Goal: Information Seeking & Learning: Learn about a topic

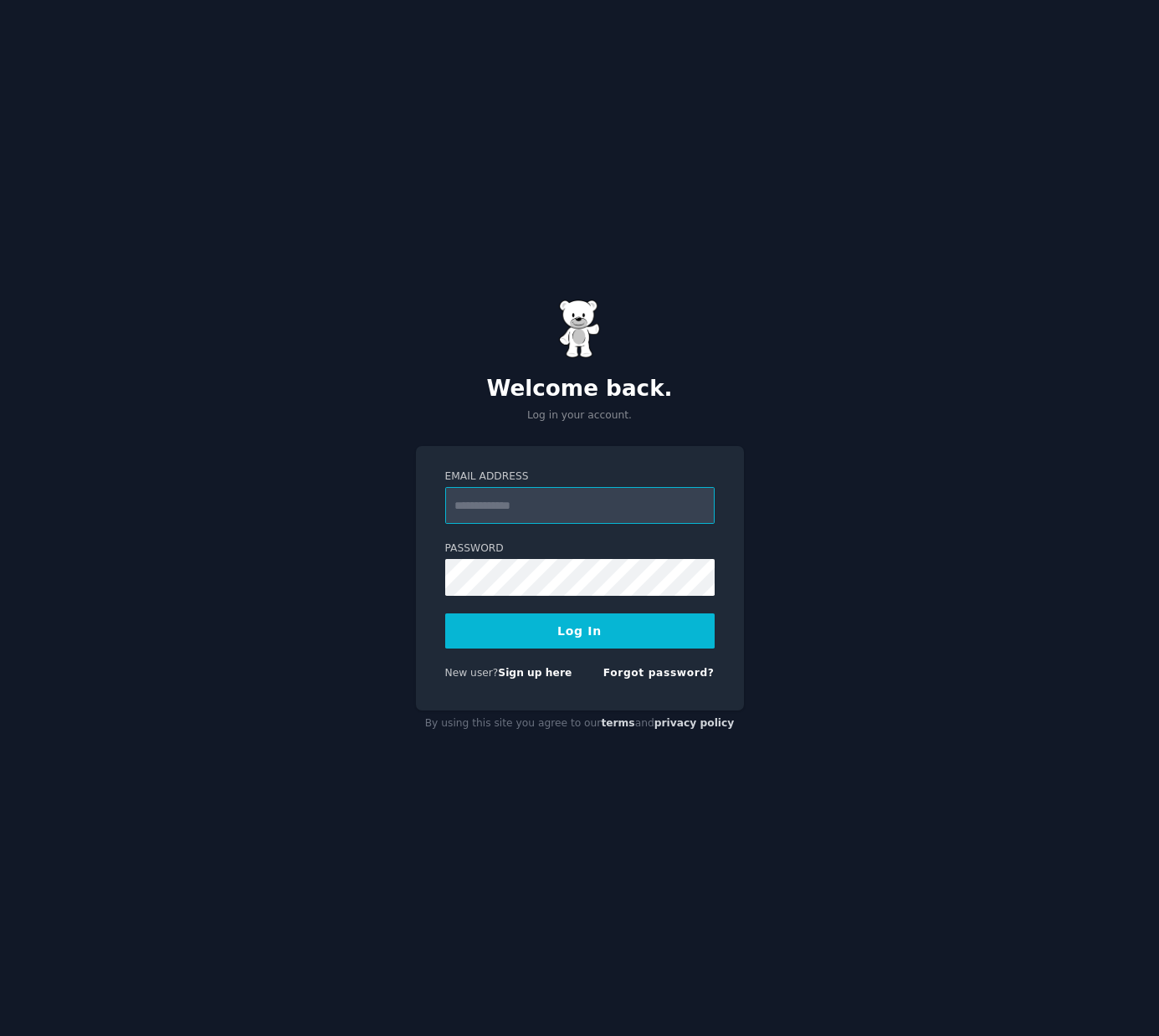
type input "**********"
click at [593, 635] on button "Log In" at bounding box center [580, 631] width 270 height 35
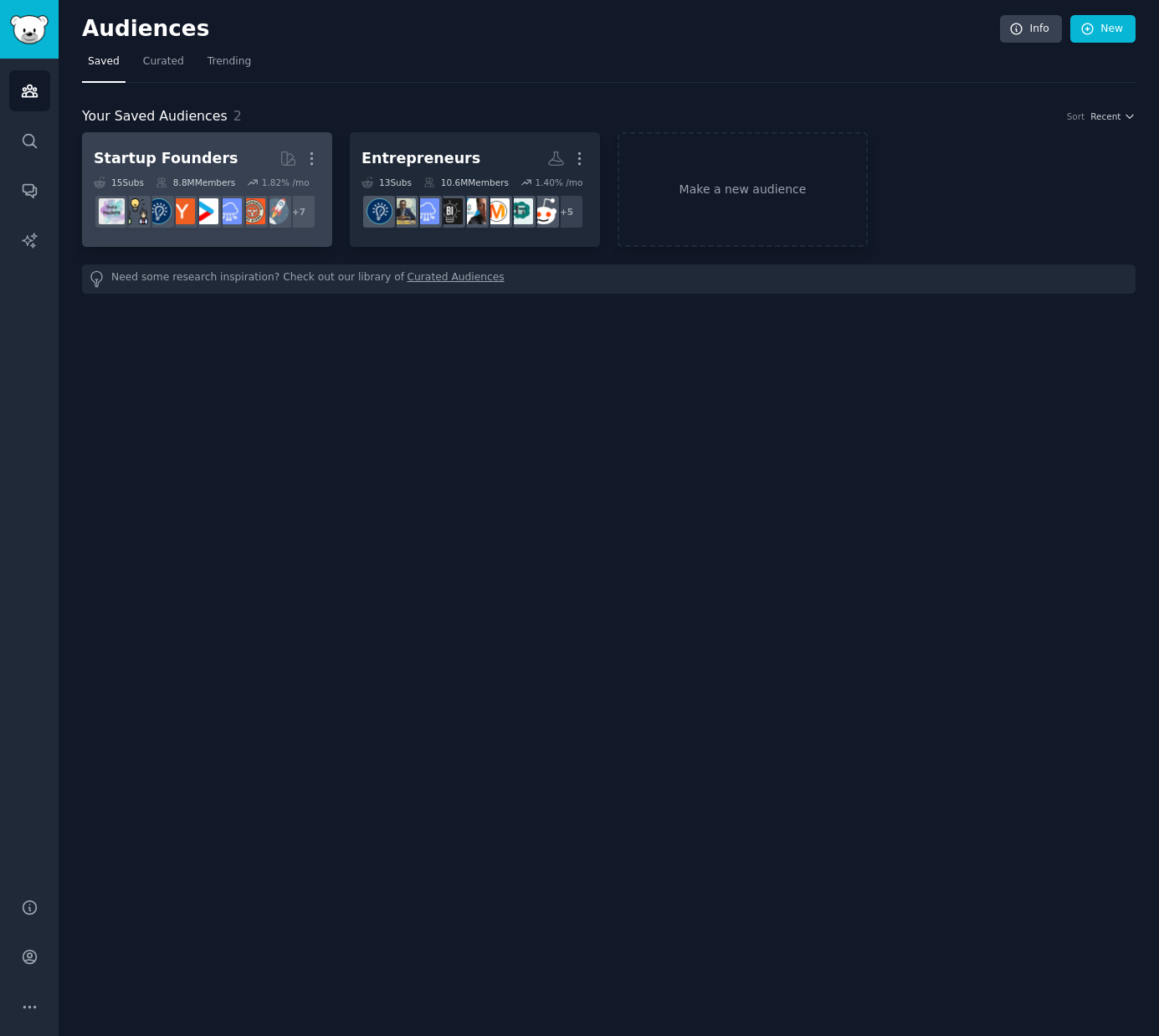
click at [234, 151] on h2 "Startup Founders More" at bounding box center [207, 158] width 227 height 29
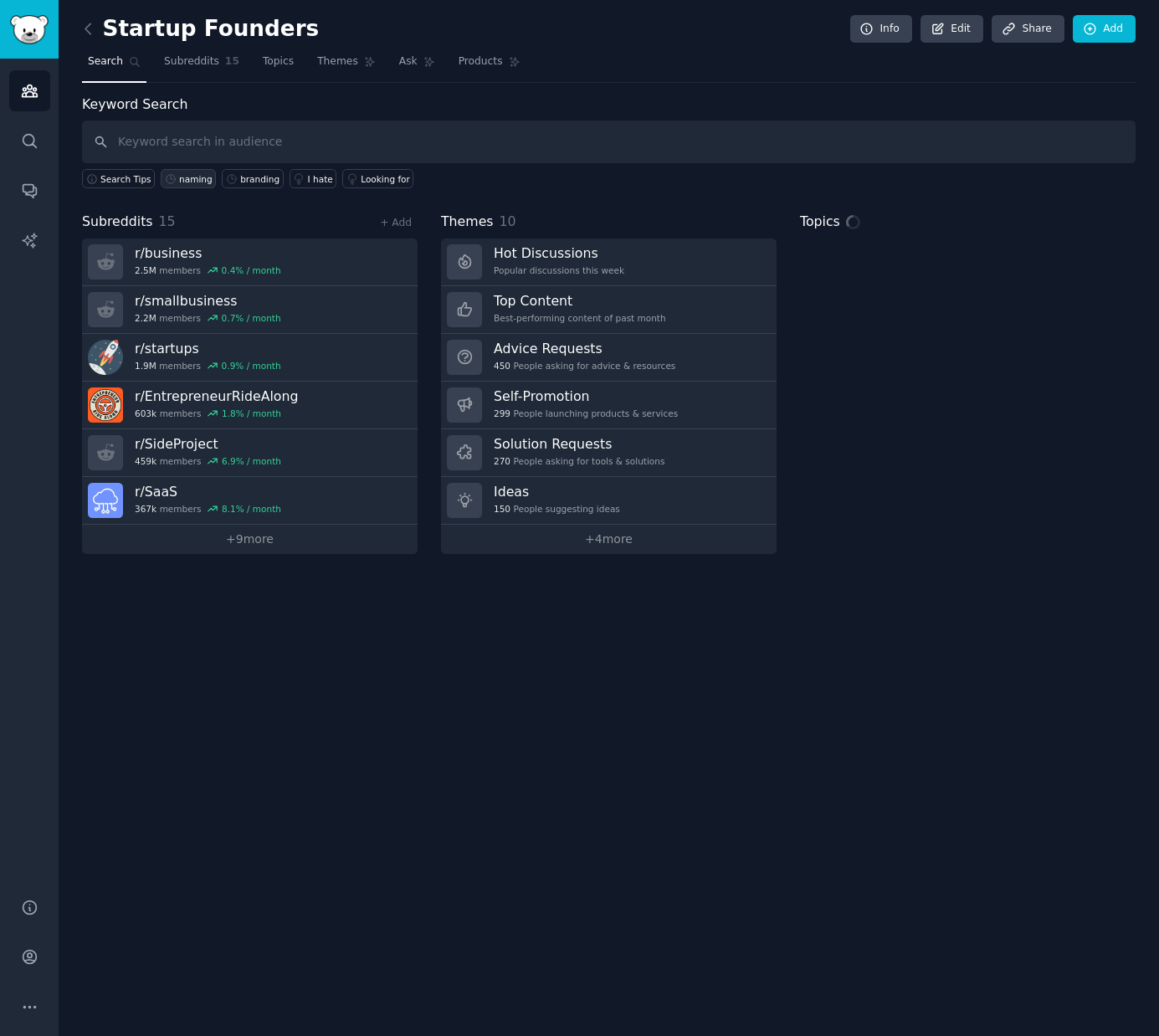
click at [191, 177] on div "naming" at bounding box center [196, 178] width 33 height 11
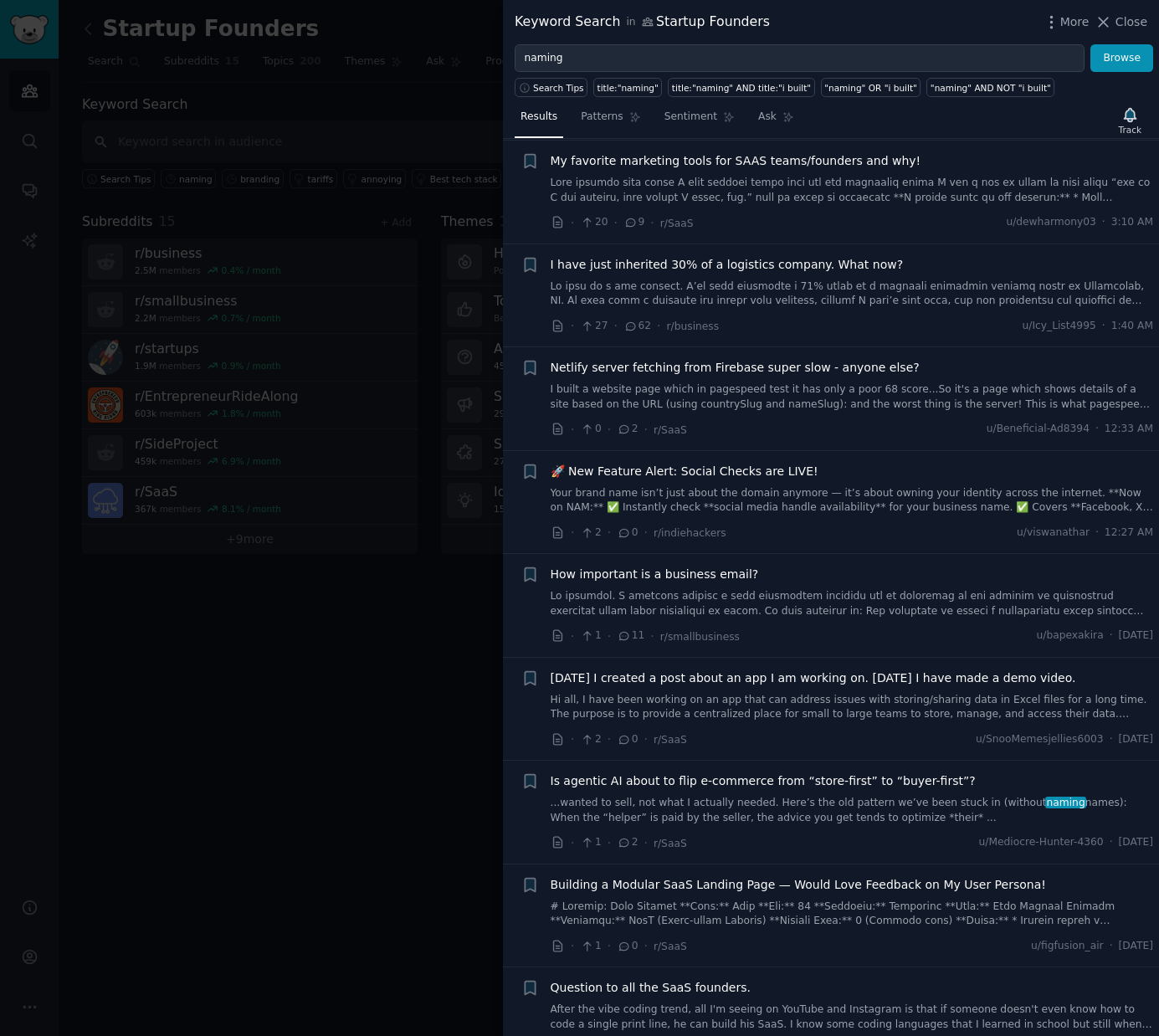
scroll to position [1570, 0]
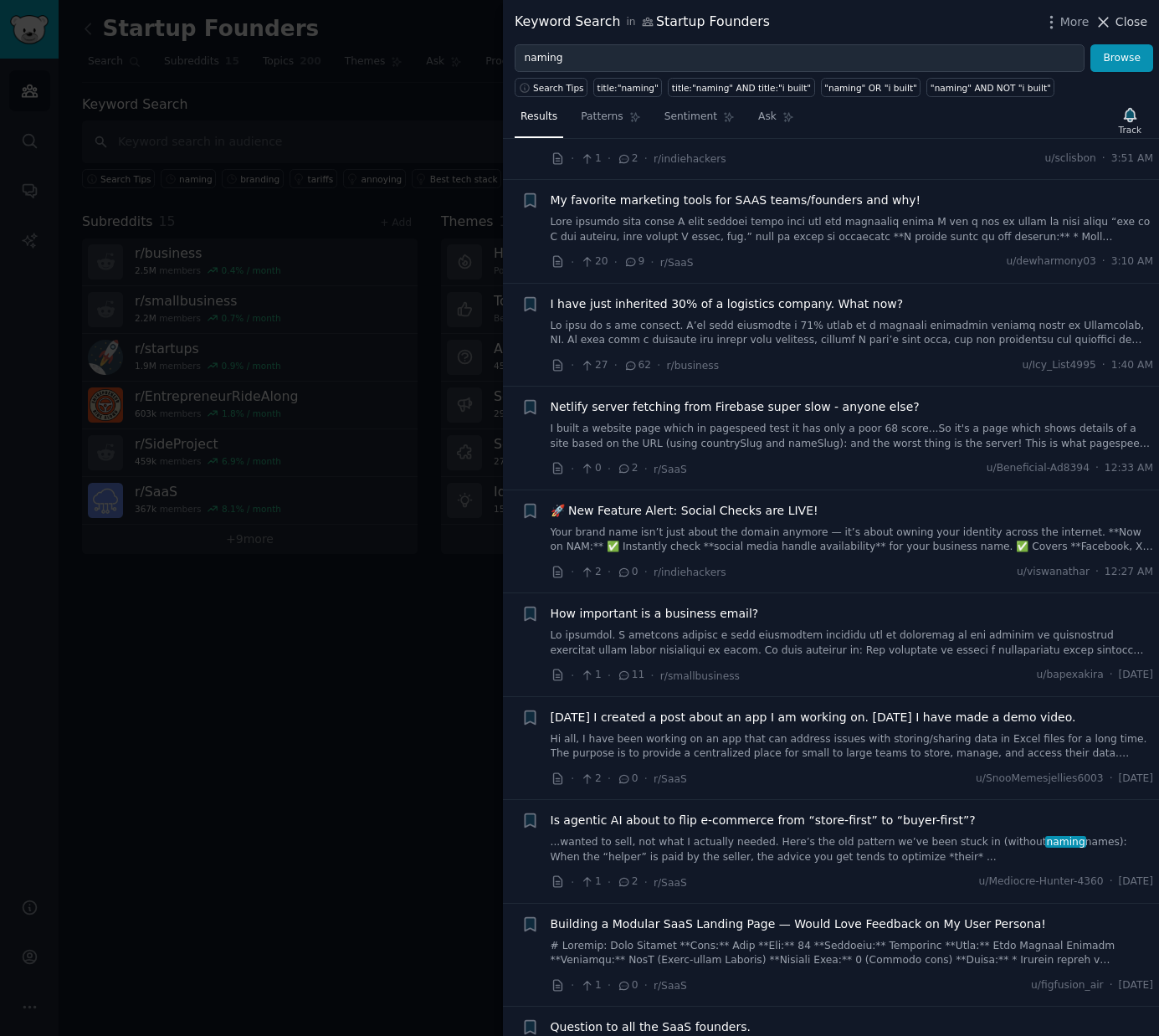
click at [1126, 22] on span "Close" at bounding box center [1131, 22] width 32 height 18
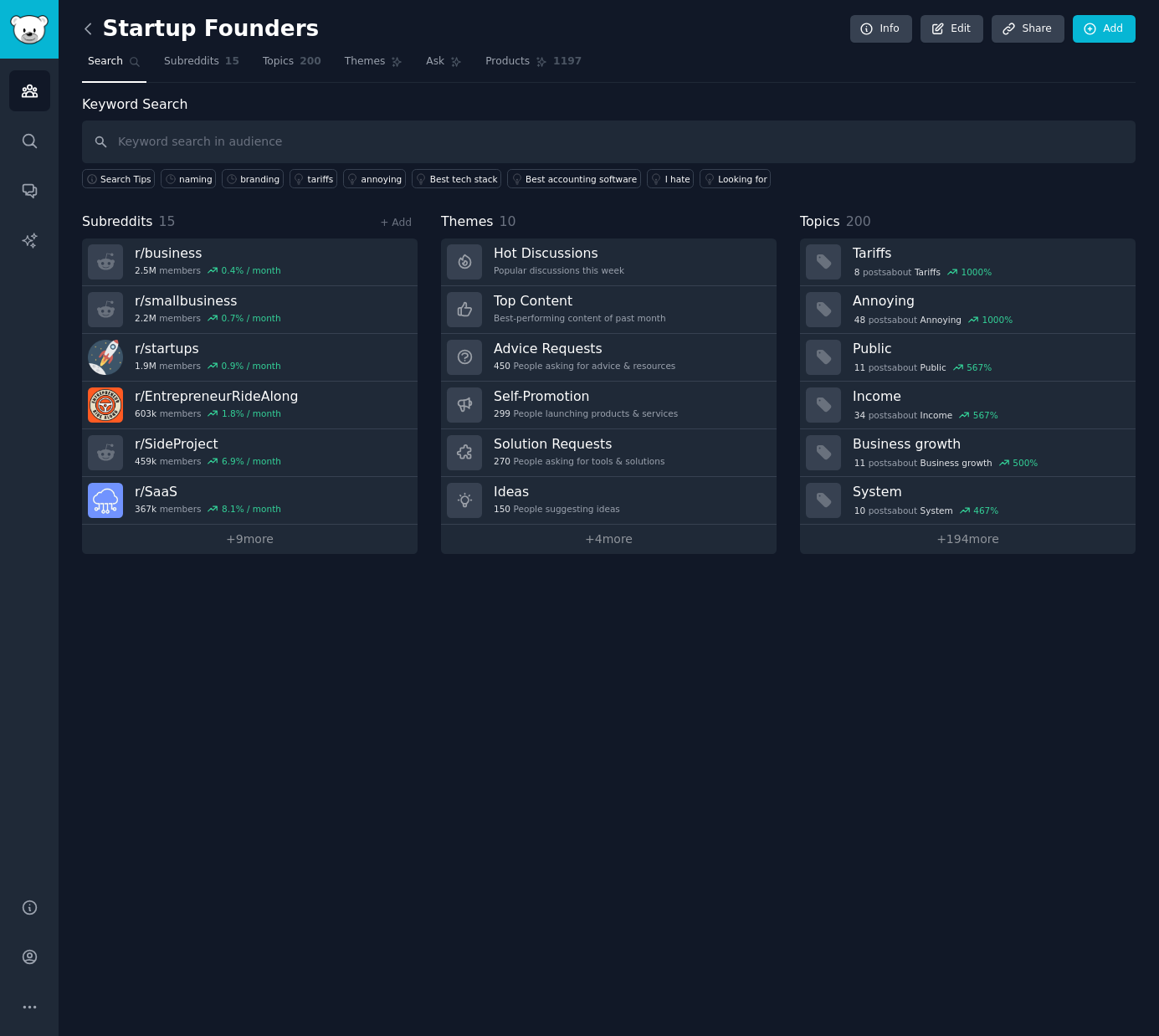
click at [90, 30] on icon at bounding box center [88, 29] width 18 height 18
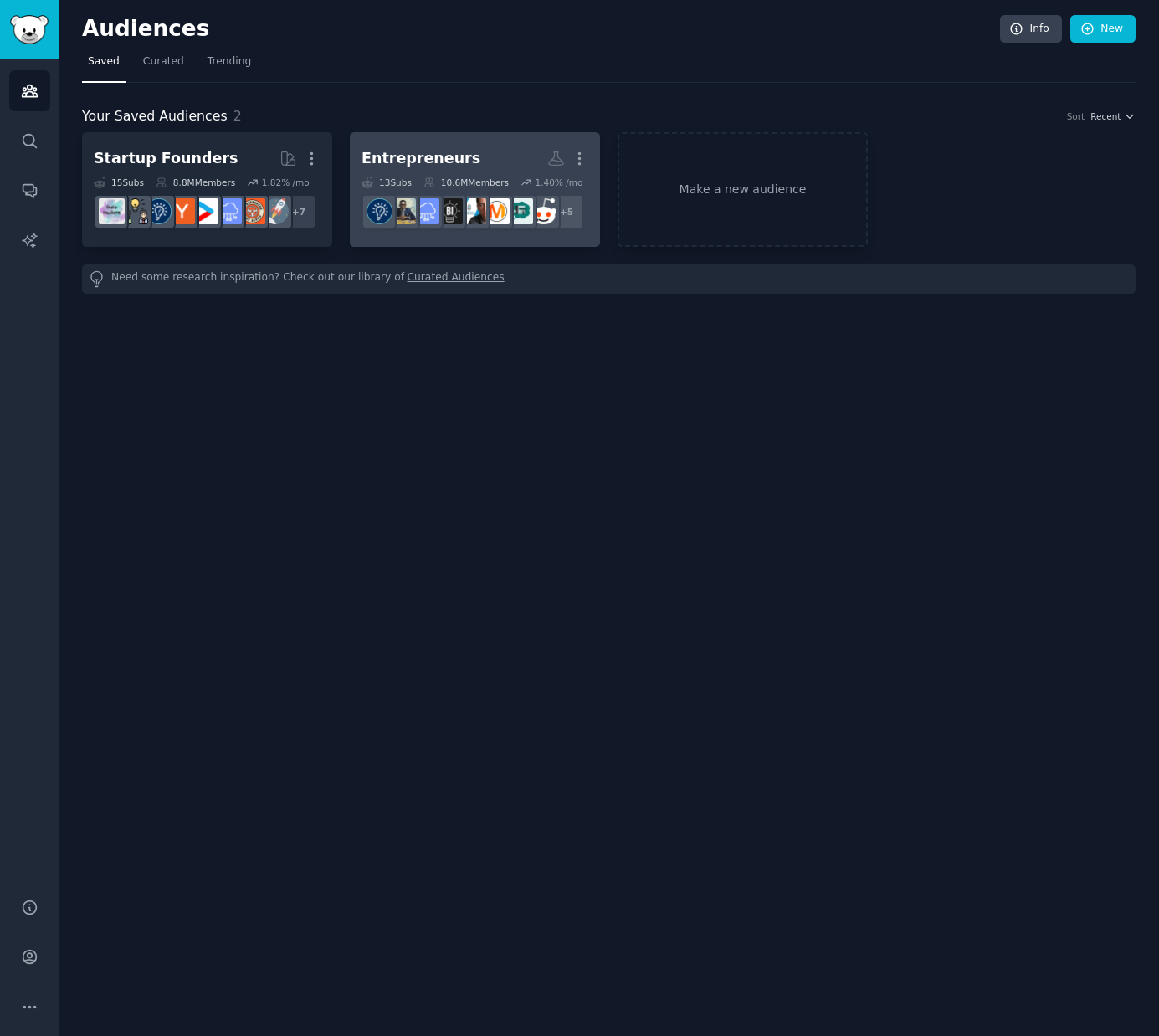
click at [482, 148] on h2 "Entrepreneurs More" at bounding box center [474, 158] width 227 height 29
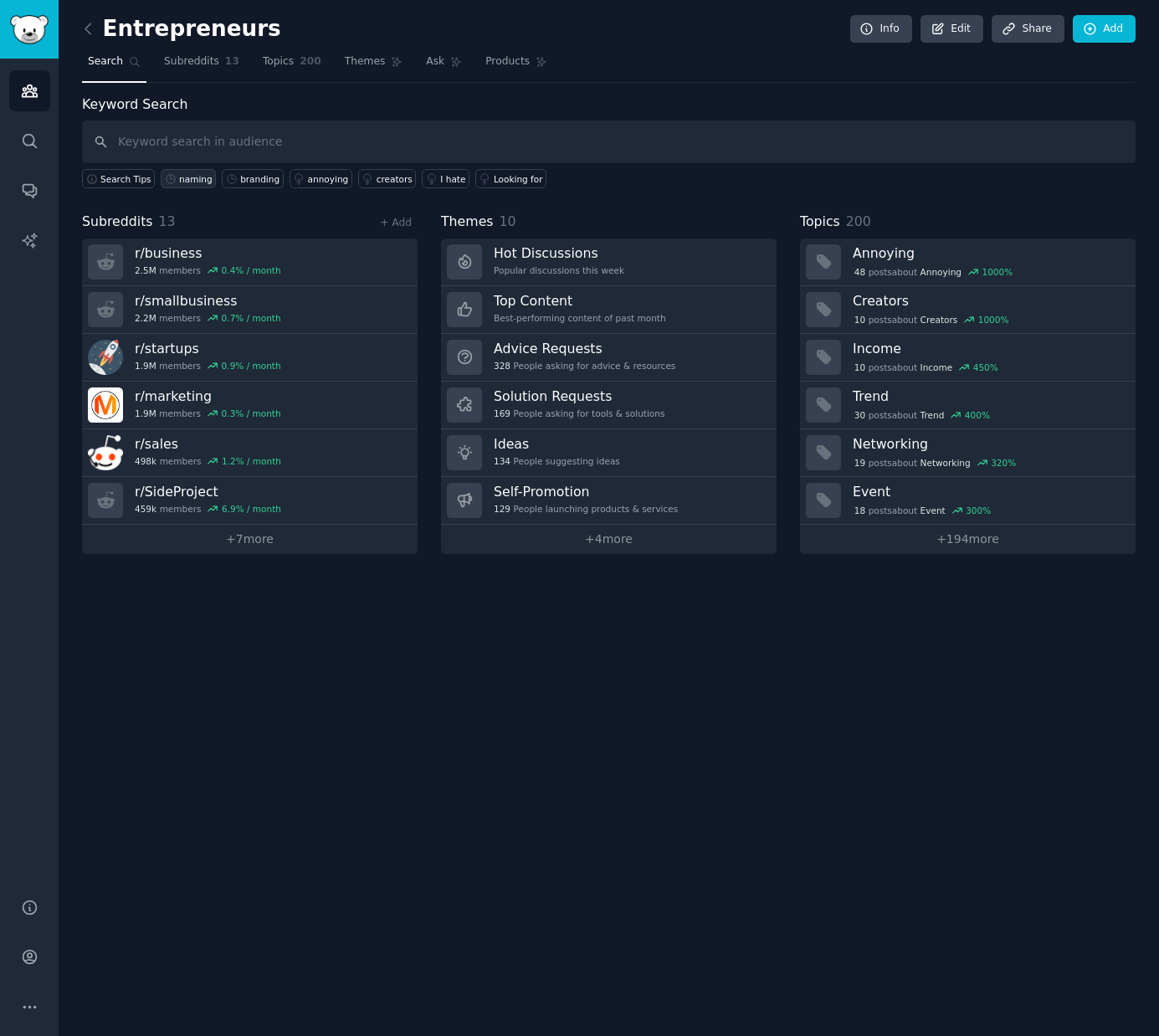
click at [186, 180] on div "naming" at bounding box center [196, 178] width 33 height 11
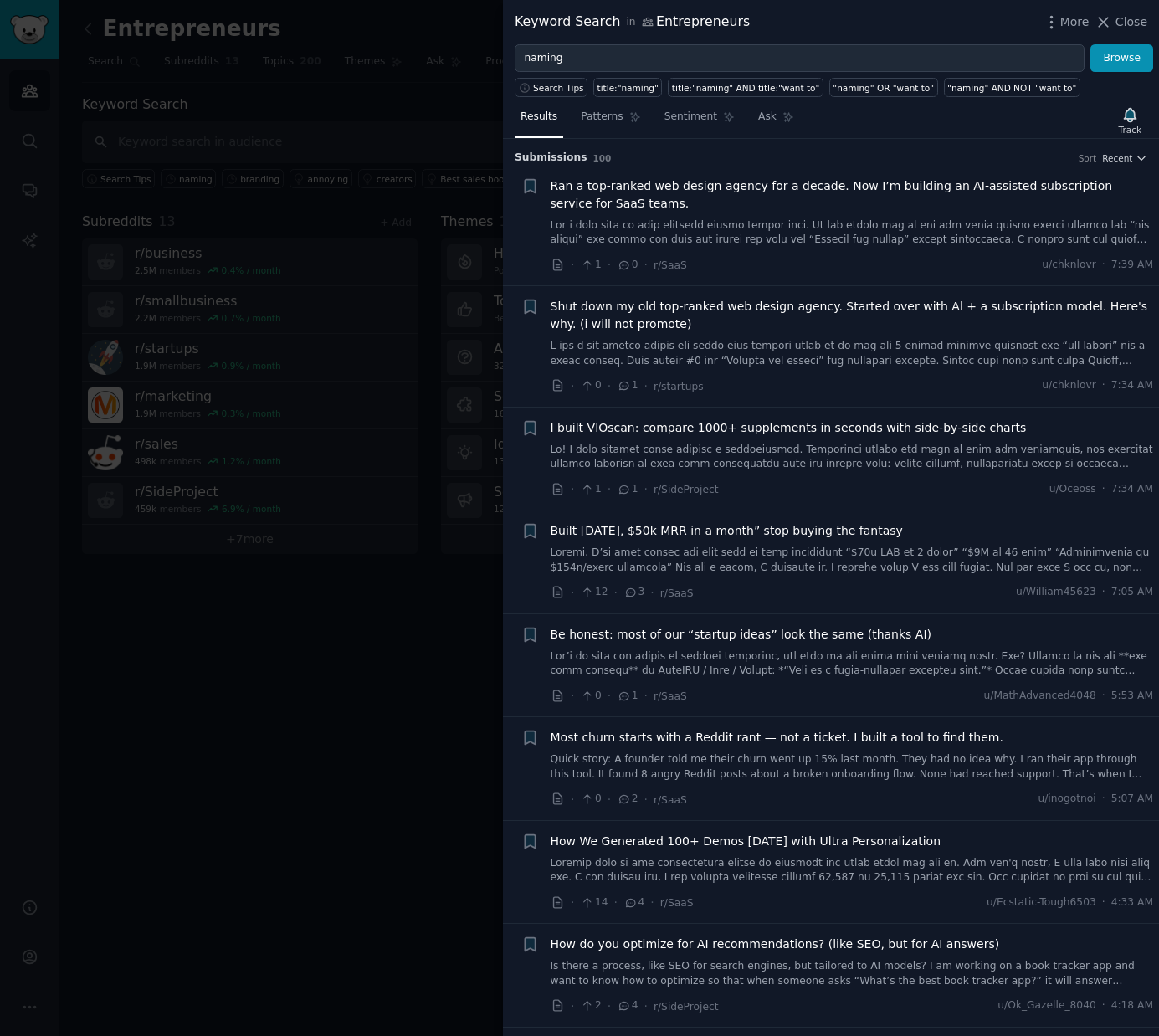
drag, startPoint x: 1121, startPoint y: 23, endPoint x: 982, endPoint y: 3, distance: 140.4
click at [1121, 23] on span "Close" at bounding box center [1131, 22] width 32 height 18
